Goal: Transaction & Acquisition: Purchase product/service

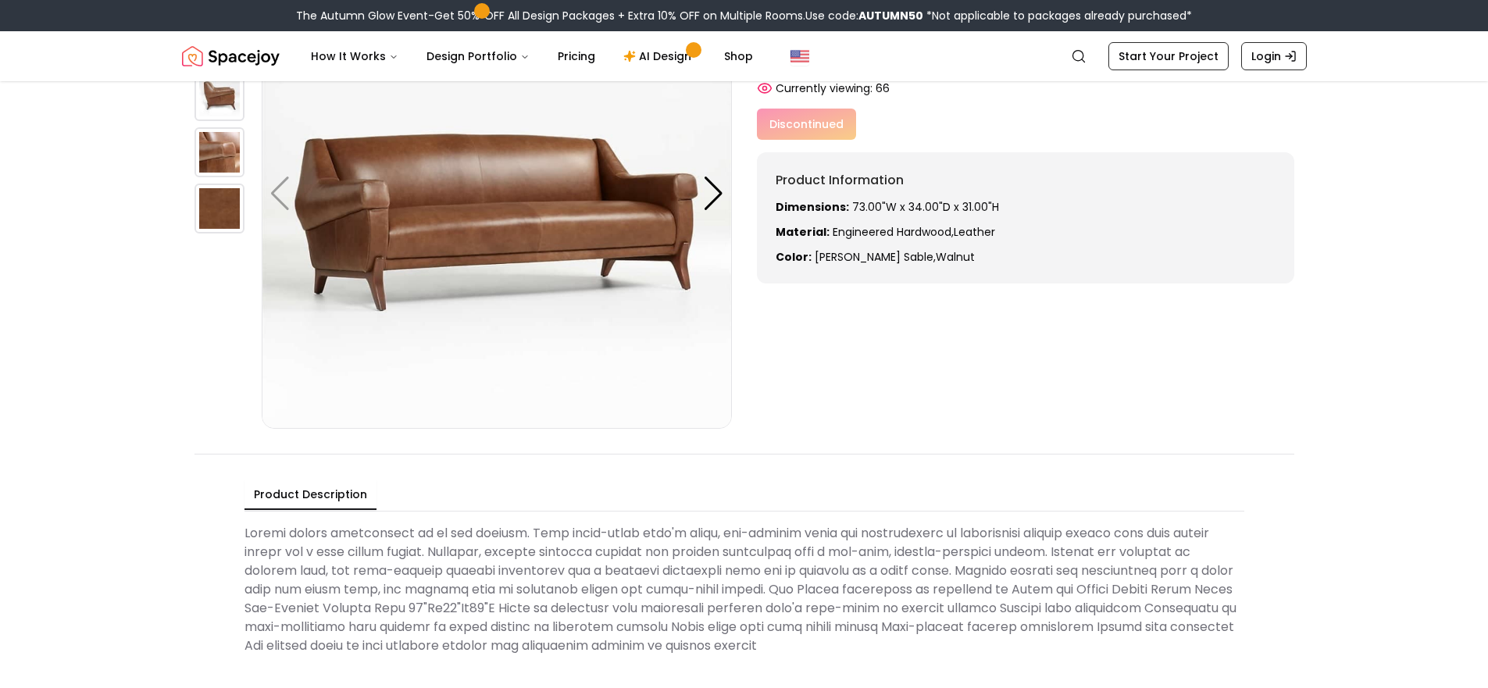
scroll to position [156, 0]
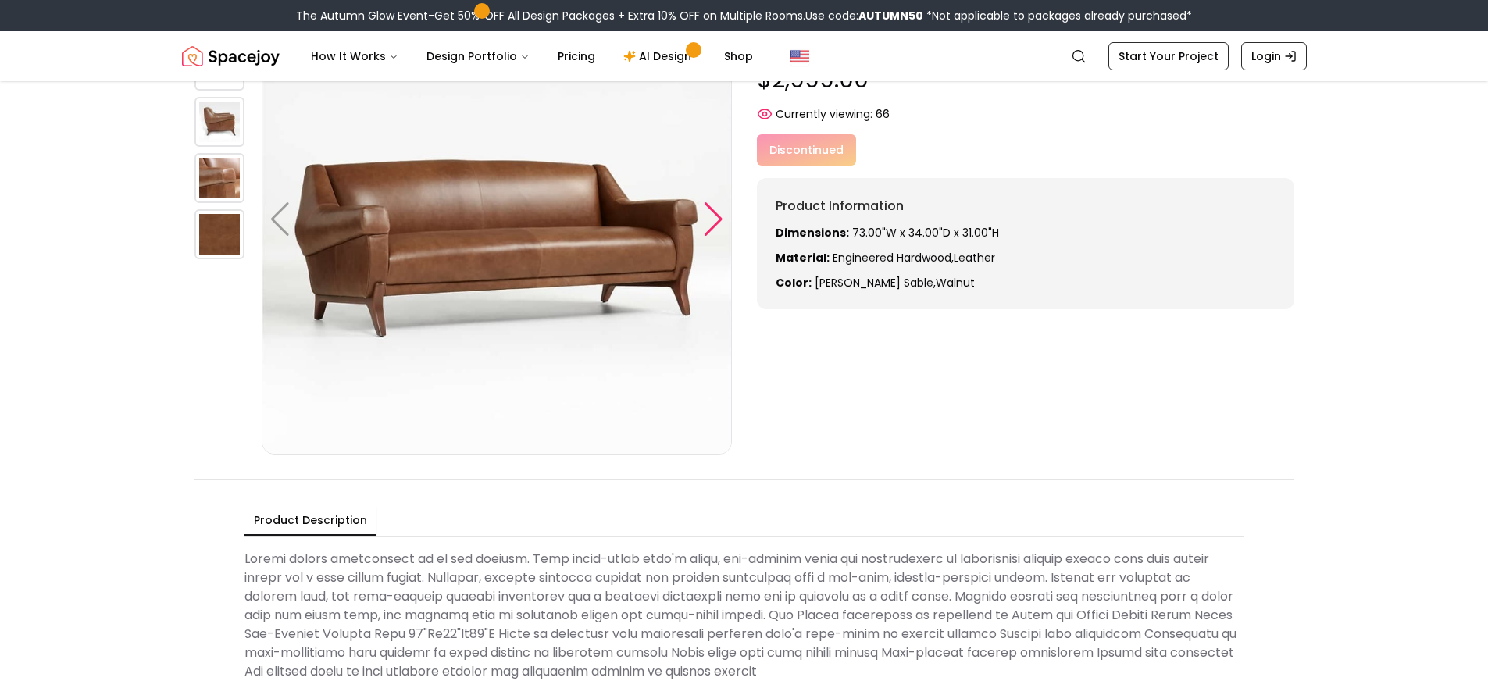
click at [716, 220] on div at bounding box center [713, 219] width 21 height 34
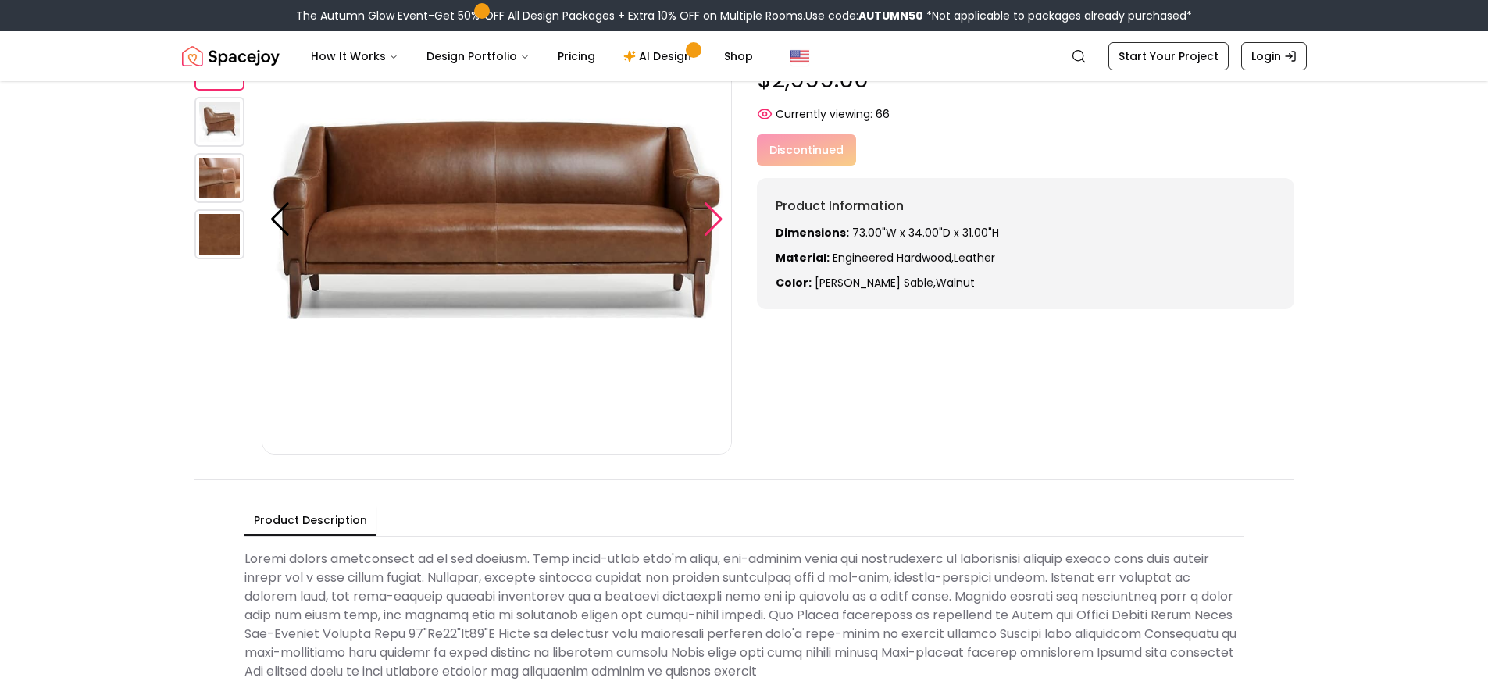
click at [716, 220] on div at bounding box center [713, 219] width 21 height 34
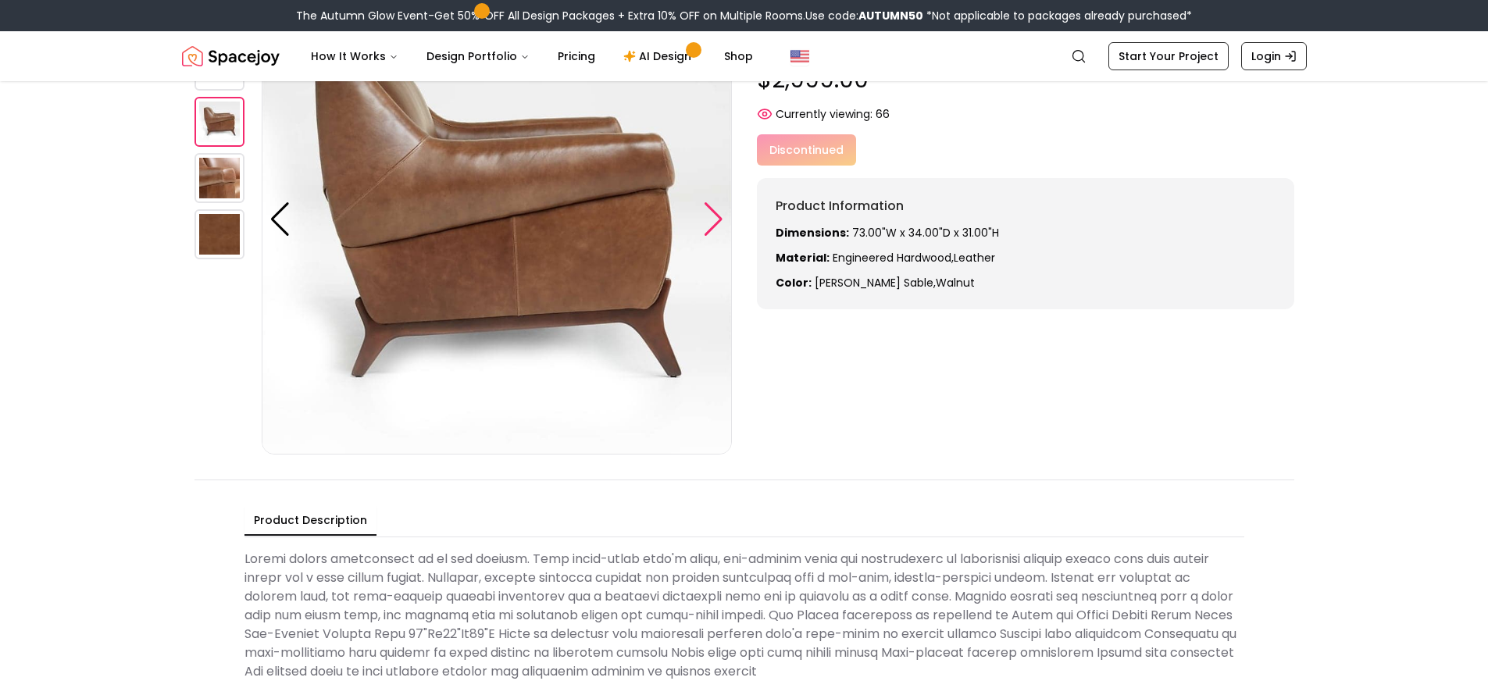
click at [716, 220] on div at bounding box center [713, 219] width 21 height 34
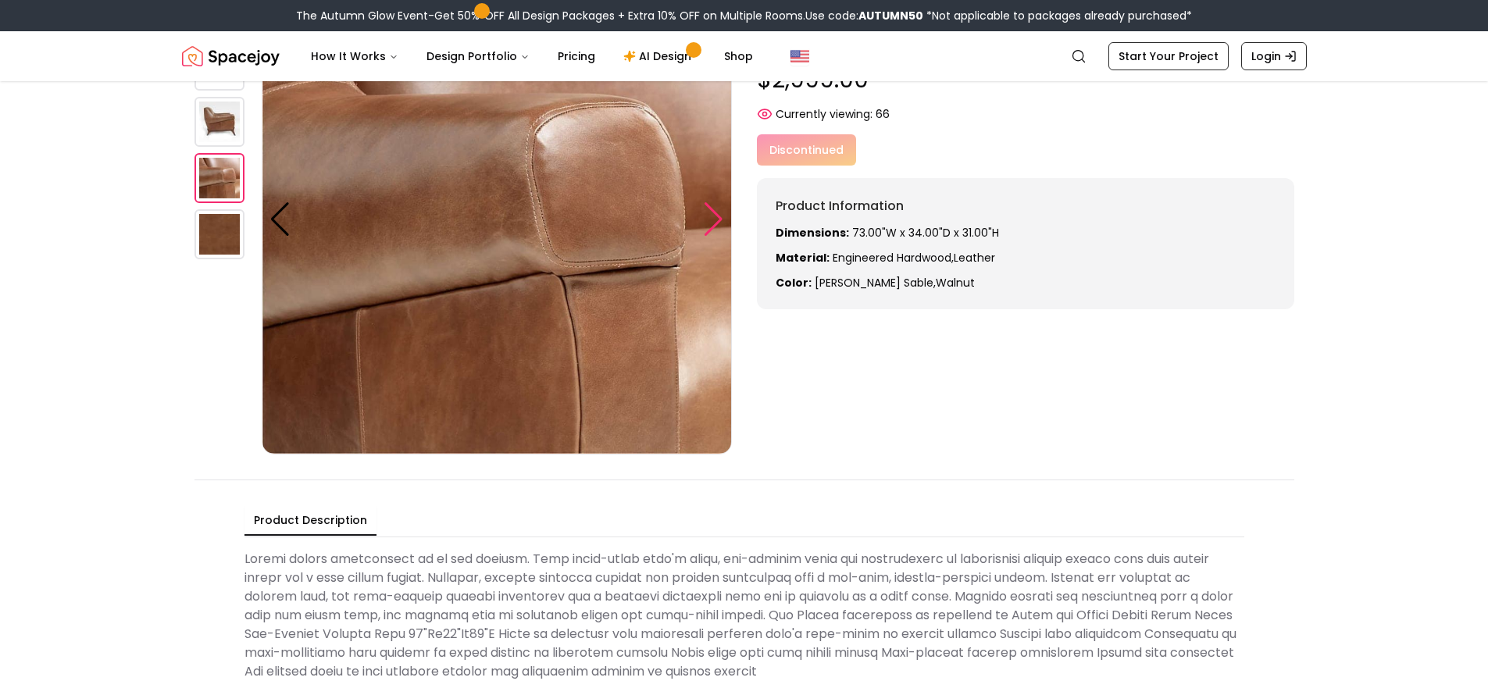
click at [716, 220] on div at bounding box center [713, 219] width 21 height 34
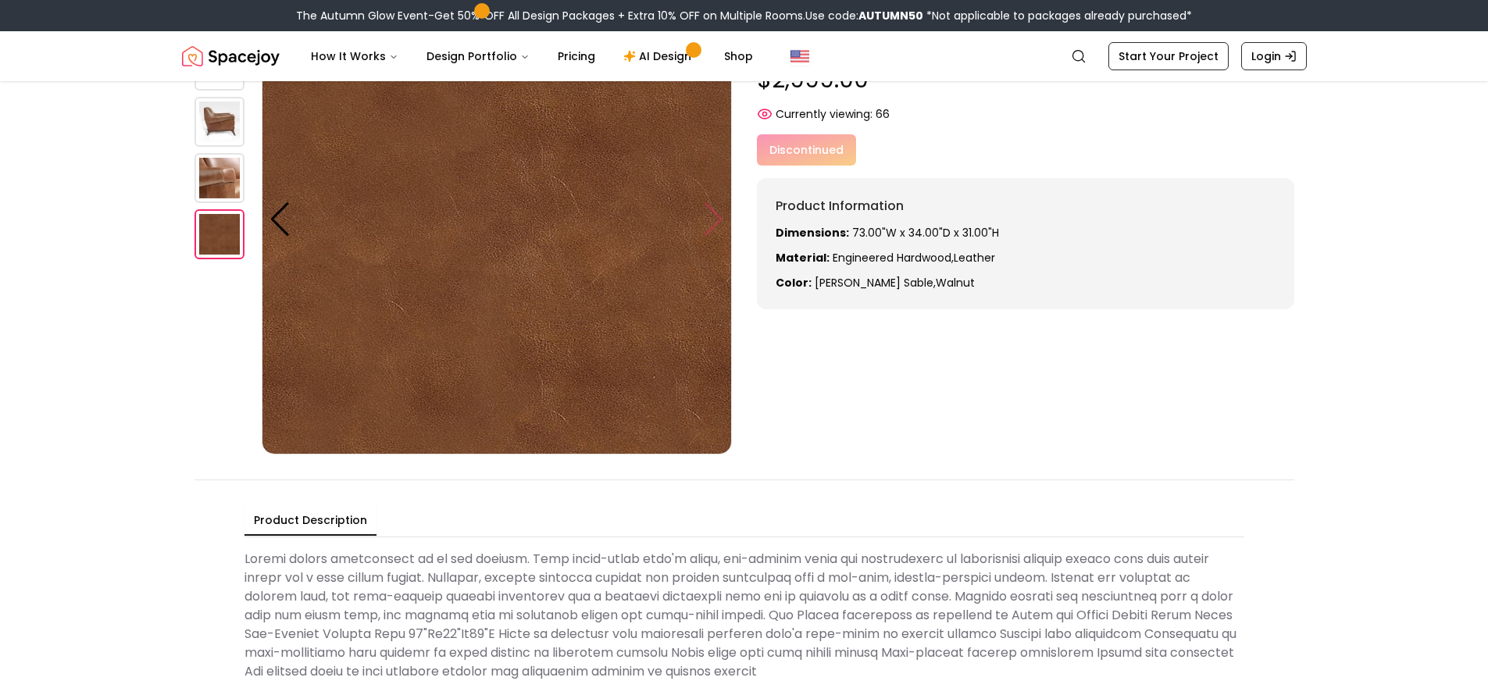
click at [716, 220] on img at bounding box center [497, 219] width 470 height 470
click at [266, 216] on img at bounding box center [497, 219] width 470 height 470
click at [277, 222] on div at bounding box center [280, 219] width 21 height 34
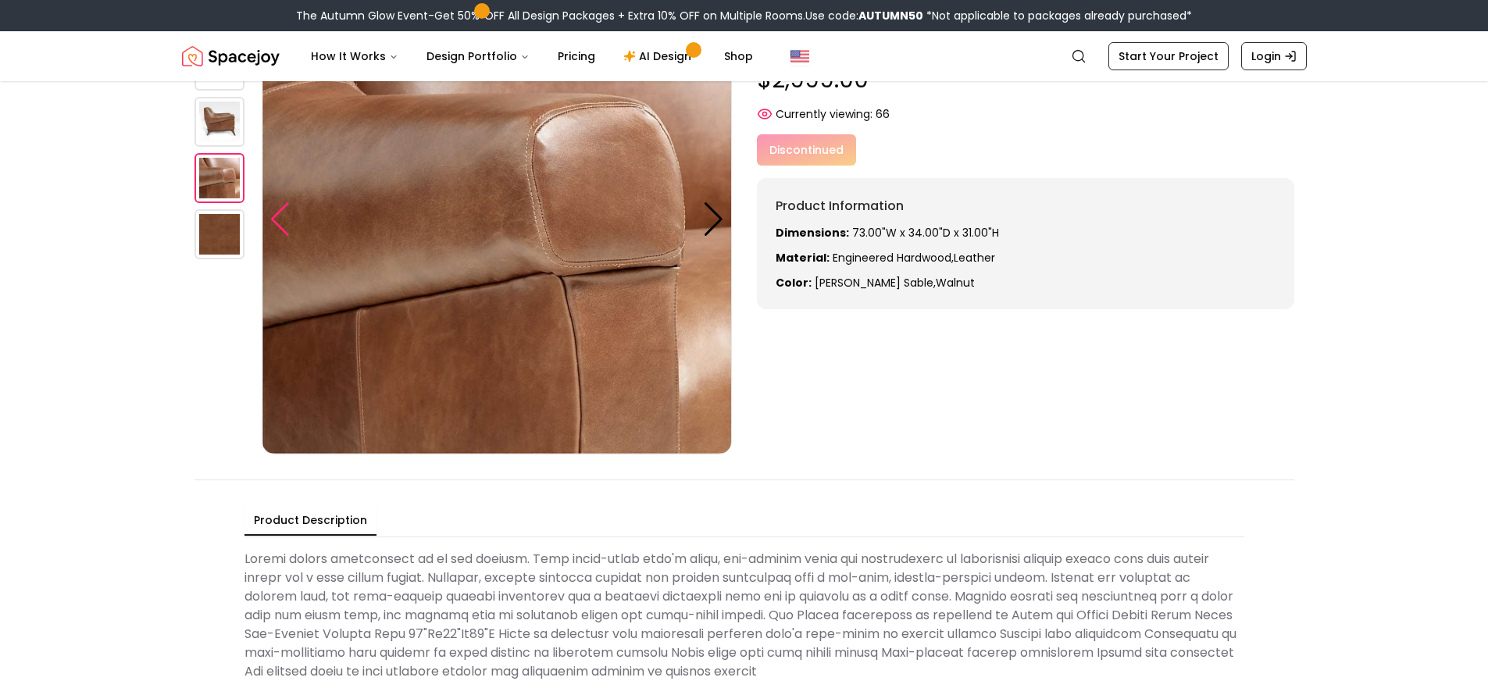
click at [277, 222] on div at bounding box center [280, 219] width 21 height 34
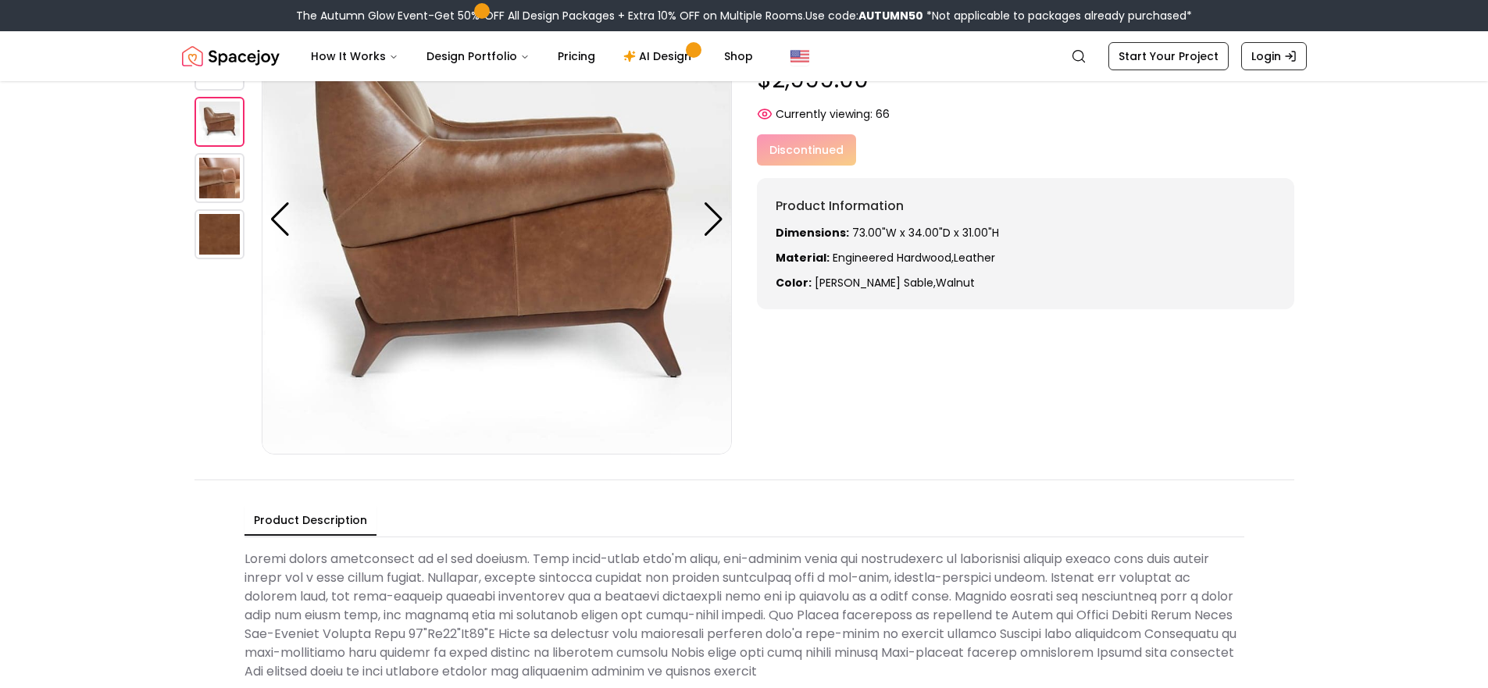
scroll to position [78, 0]
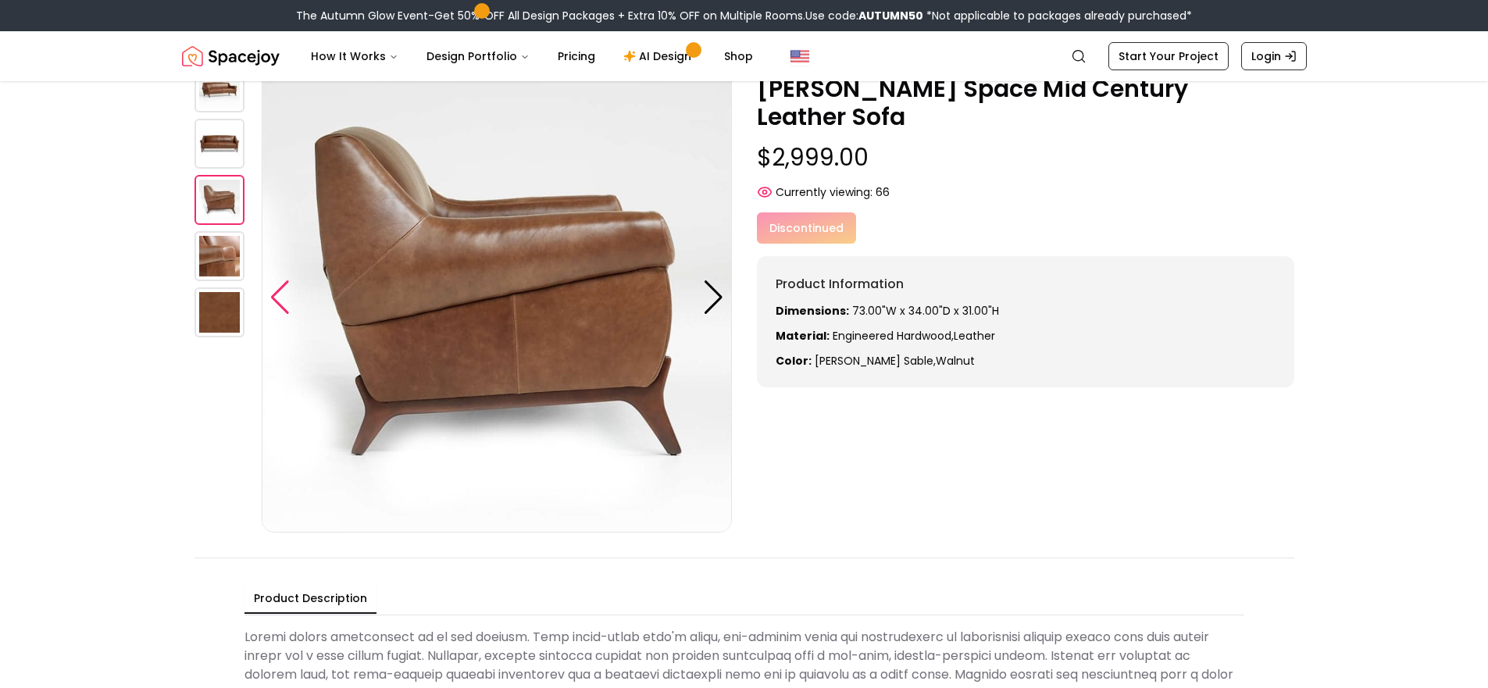
click at [275, 298] on div at bounding box center [280, 298] width 21 height 34
